Goal: Check status: Check status

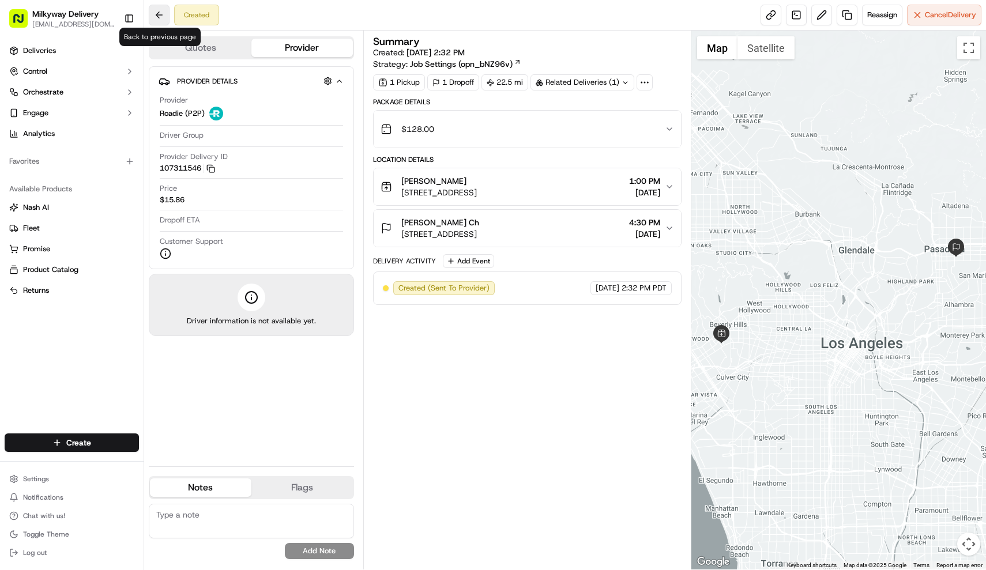
click at [151, 16] on button at bounding box center [159, 15] width 21 height 21
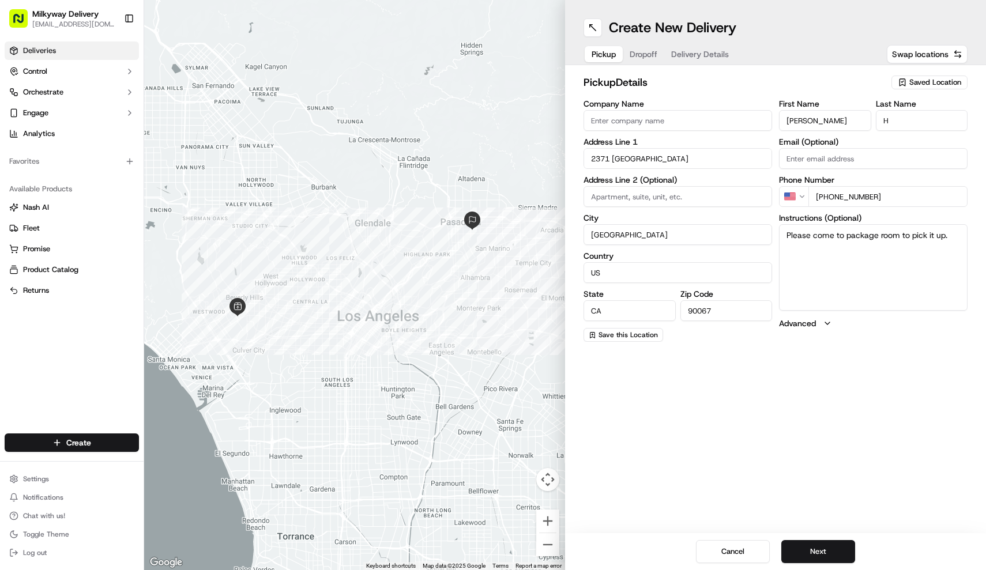
click at [54, 55] on span "Deliveries" at bounding box center [39, 51] width 33 height 10
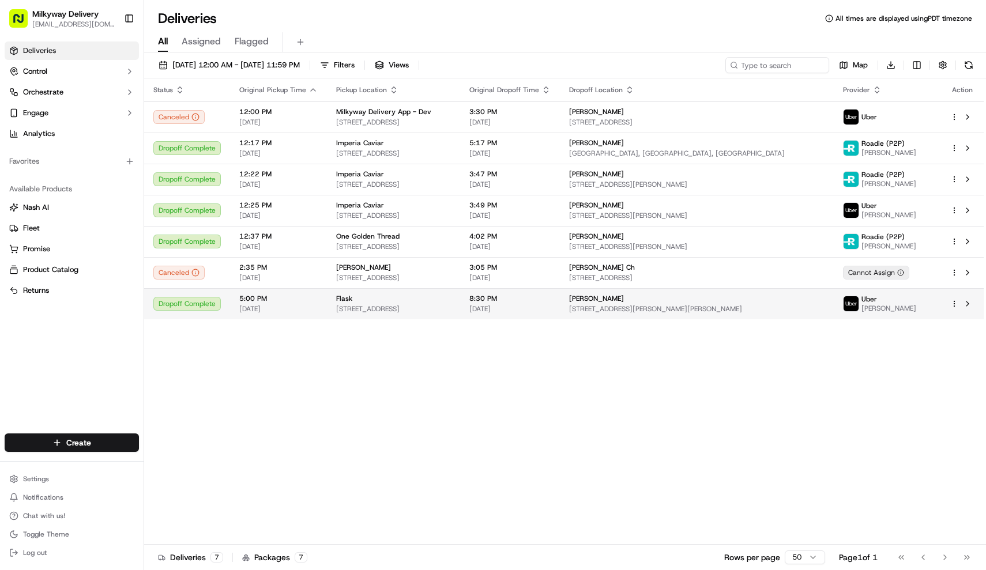
click at [406, 307] on span "[STREET_ADDRESS]" at bounding box center [393, 309] width 115 height 9
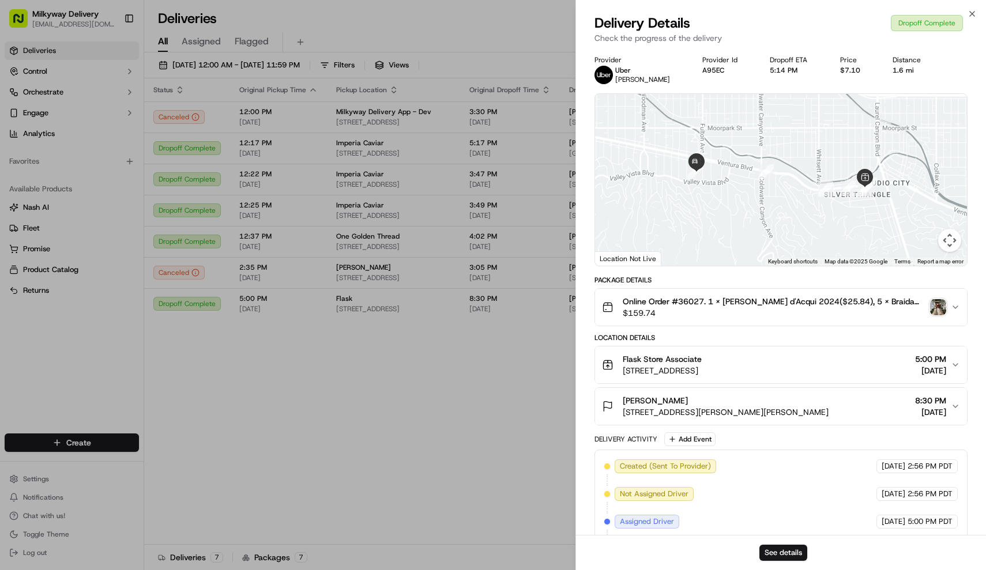
click at [659, 305] on span "Online Order #36027. 1 x Braida Brachetto d'Acqui 2024($25.84), 5 x Braida Brac…" at bounding box center [774, 302] width 303 height 12
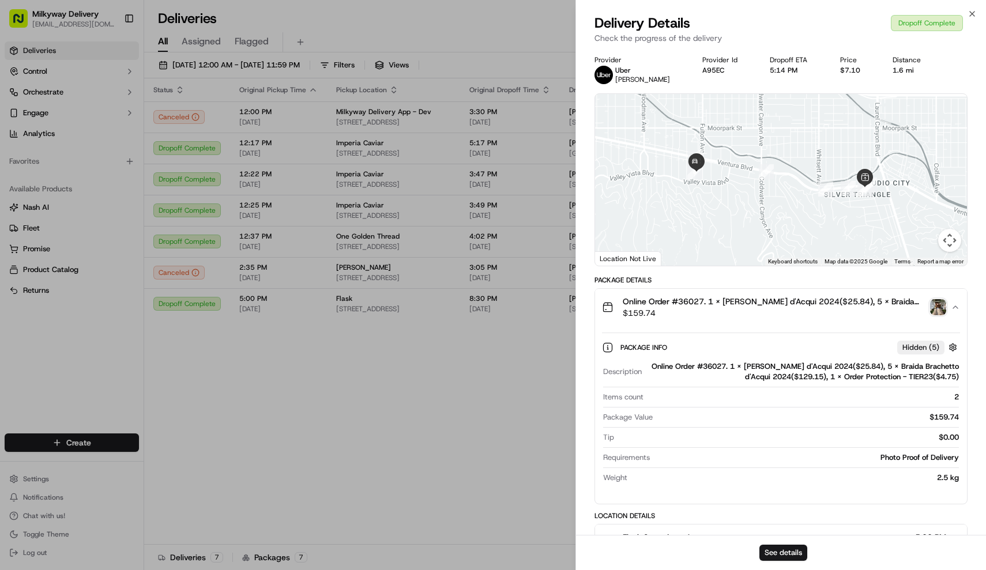
click at [659, 305] on span "Online Order #36027. 1 x Braida Brachetto d'Acqui 2024($25.84), 5 x Braida Brac…" at bounding box center [774, 302] width 303 height 12
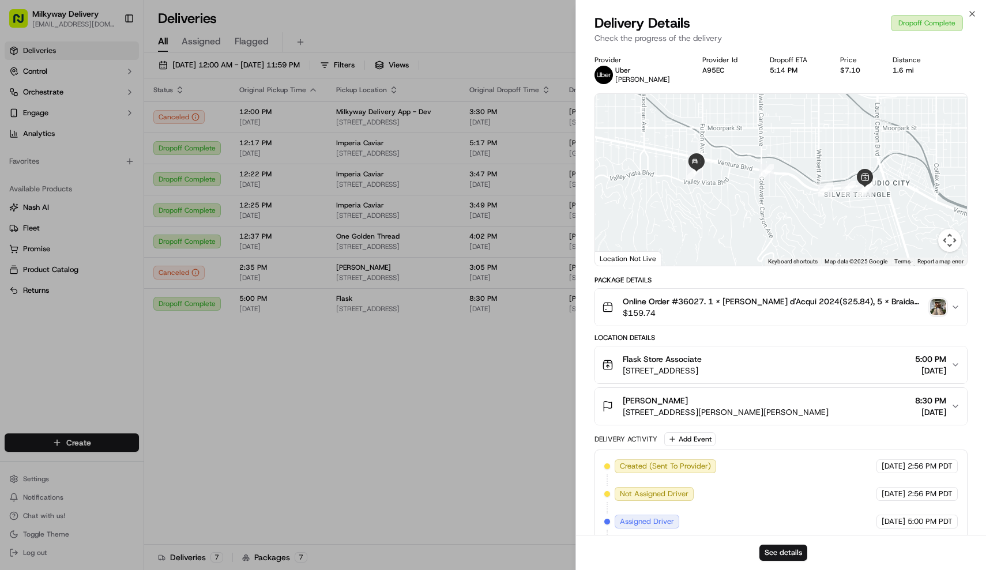
click at [942, 302] on img "button" at bounding box center [938, 307] width 16 height 16
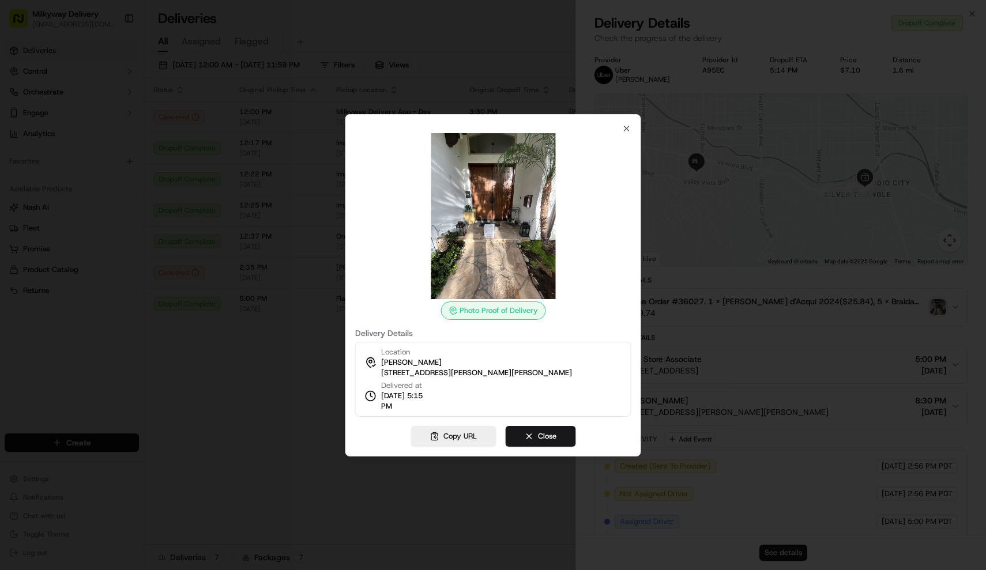
click at [290, 336] on div at bounding box center [493, 285] width 986 height 570
